Goal: Task Accomplishment & Management: Manage account settings

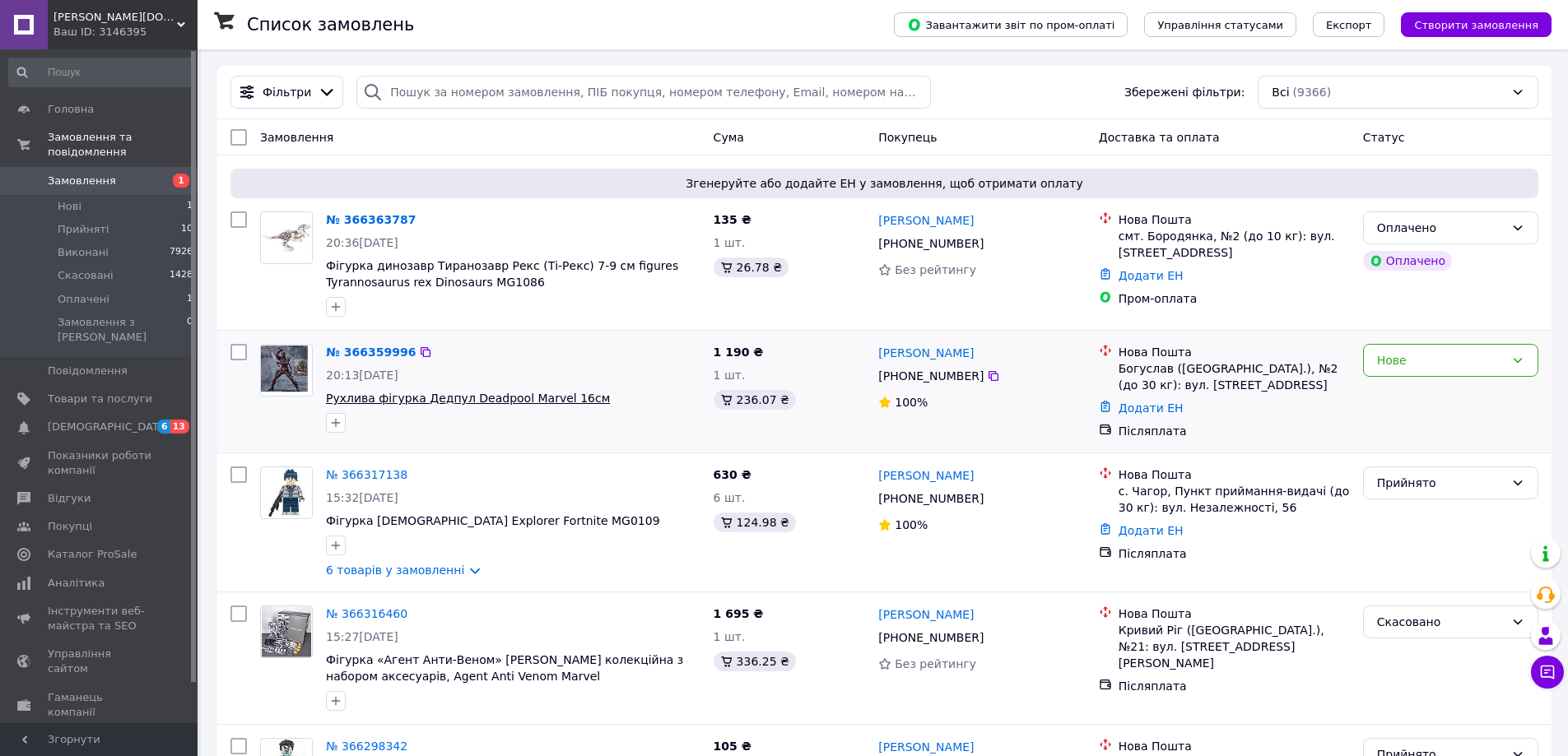
click at [408, 401] on span "Рухлива фігурка Дедпул Deadpool Marvel 16см" at bounding box center [467, 398] width 284 height 13
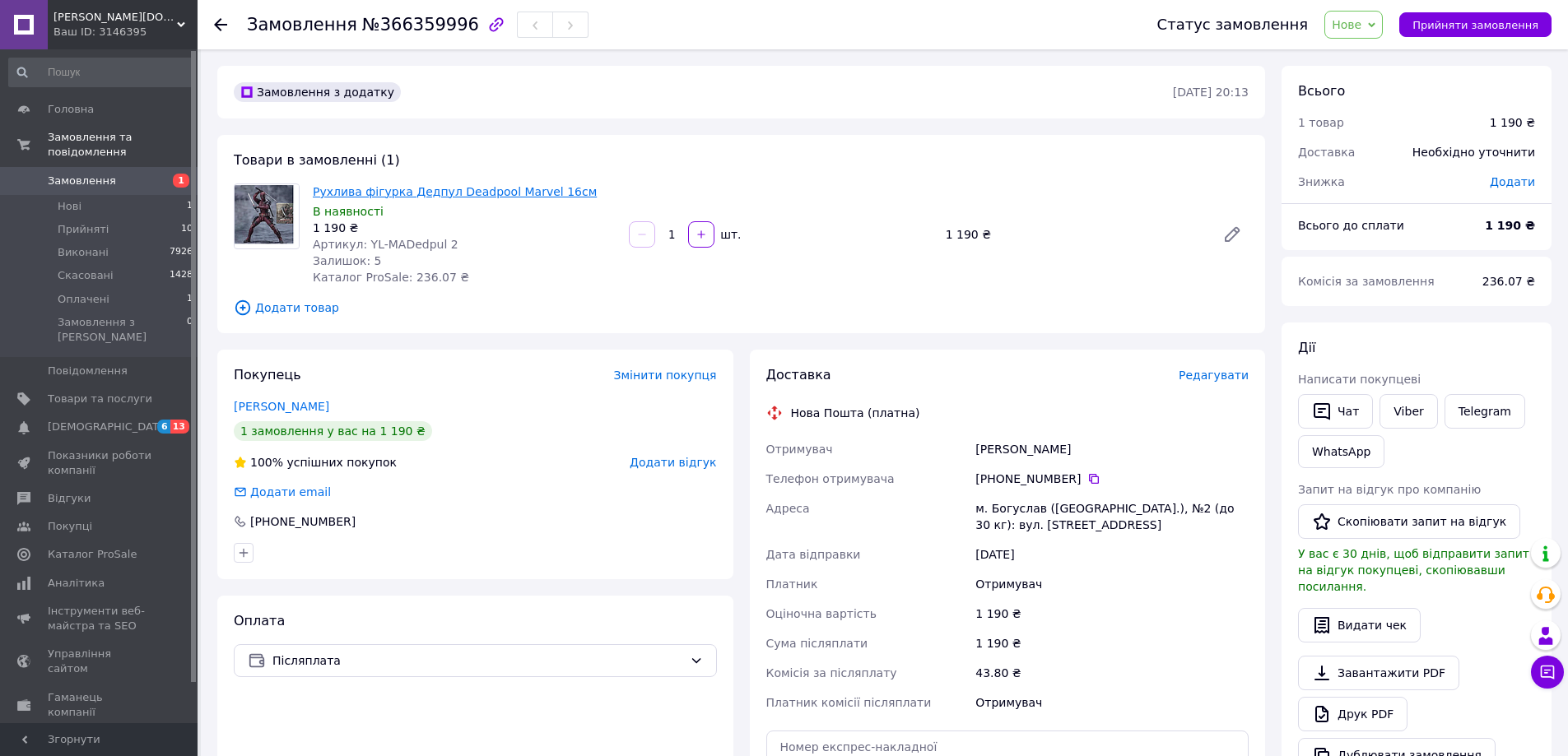
click at [424, 194] on link "Рухлива фігурка Дедпул Deadpool Marvel 16см" at bounding box center [455, 192] width 284 height 13
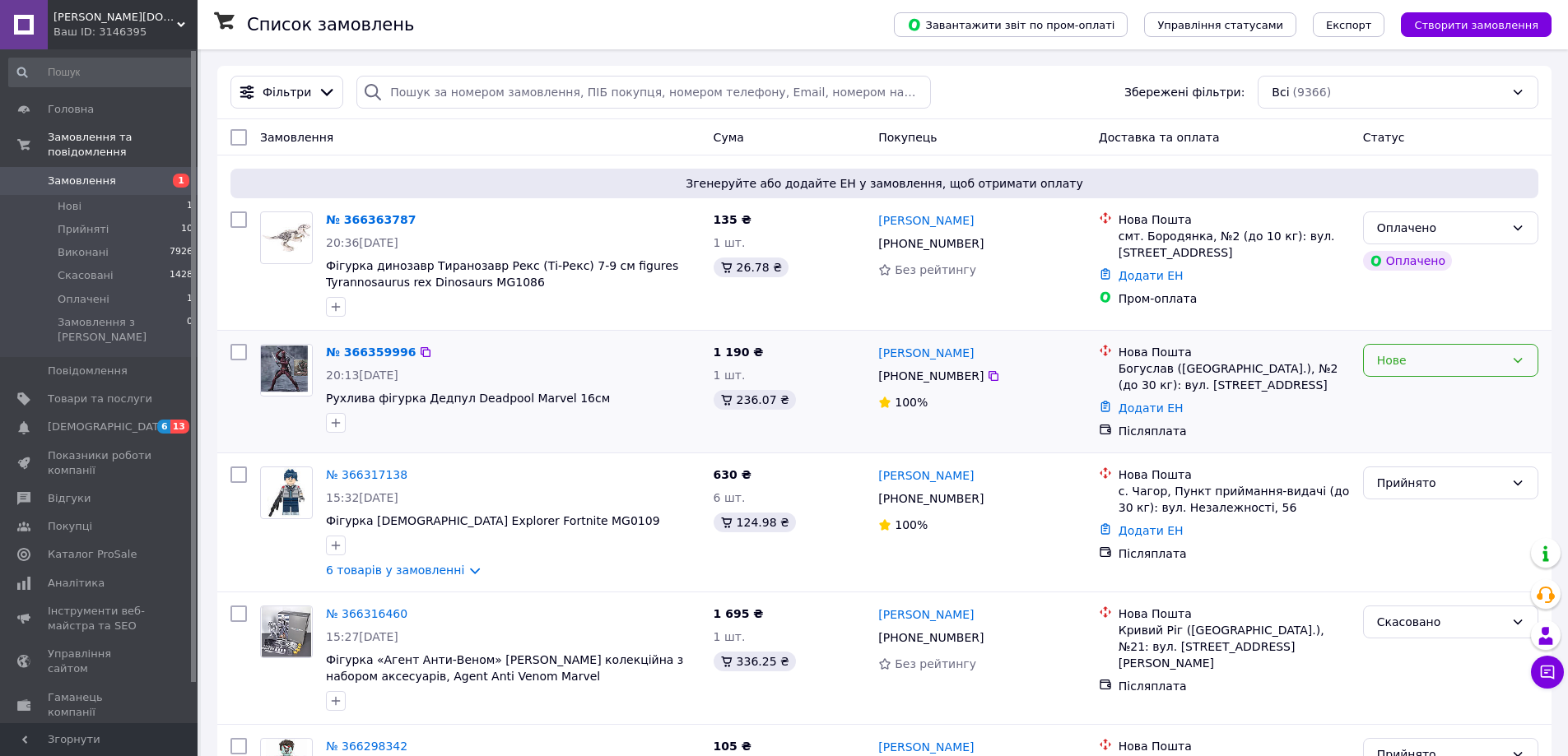
click at [1513, 367] on icon at bounding box center [1517, 360] width 13 height 13
click at [1484, 400] on li "Прийнято" at bounding box center [1450, 396] width 174 height 29
click at [1521, 231] on icon at bounding box center [1517, 228] width 13 height 13
click at [1493, 262] on li "Прийнято" at bounding box center [1450, 264] width 174 height 29
click at [87, 222] on span "Прийняті" at bounding box center [83, 229] width 51 height 15
